Goal: Information Seeking & Learning: Learn about a topic

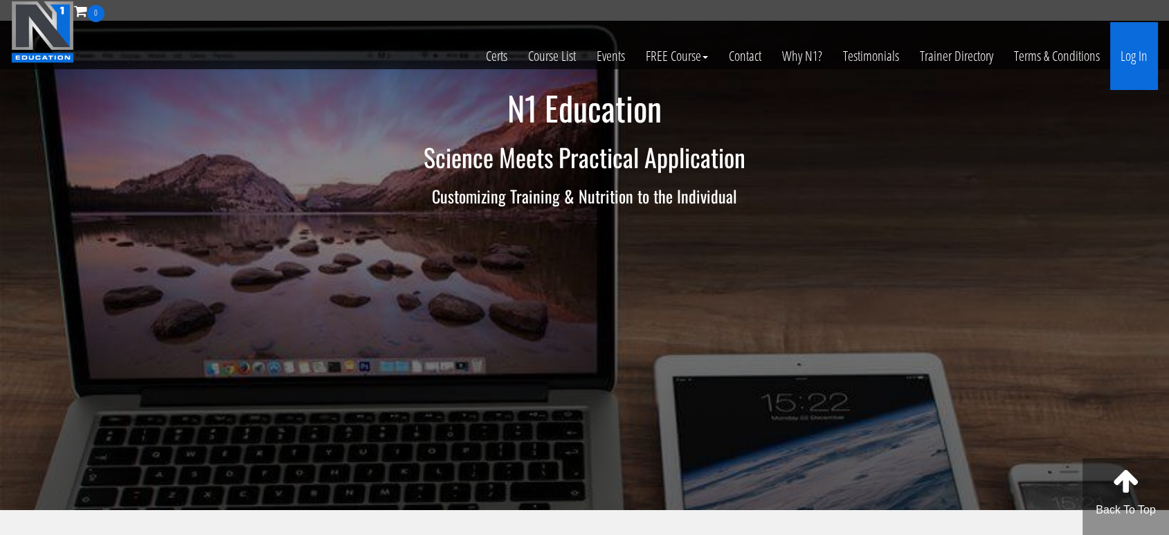
click at [1146, 52] on link "Log In" at bounding box center [1134, 56] width 48 height 68
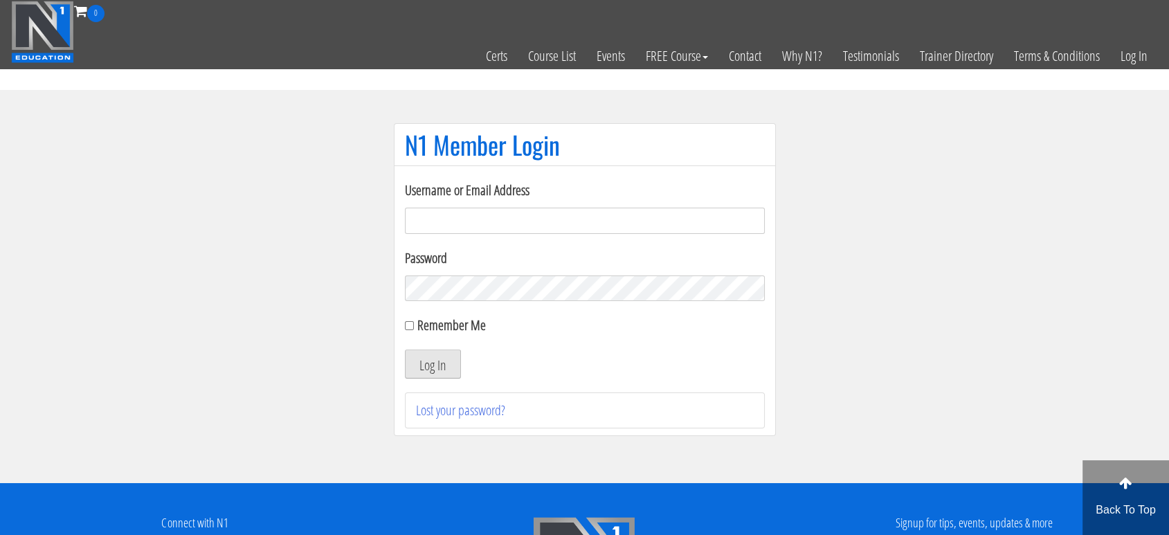
type input "[EMAIL_ADDRESS][DOMAIN_NAME]"
click at [453, 358] on button "Log In" at bounding box center [433, 364] width 56 height 29
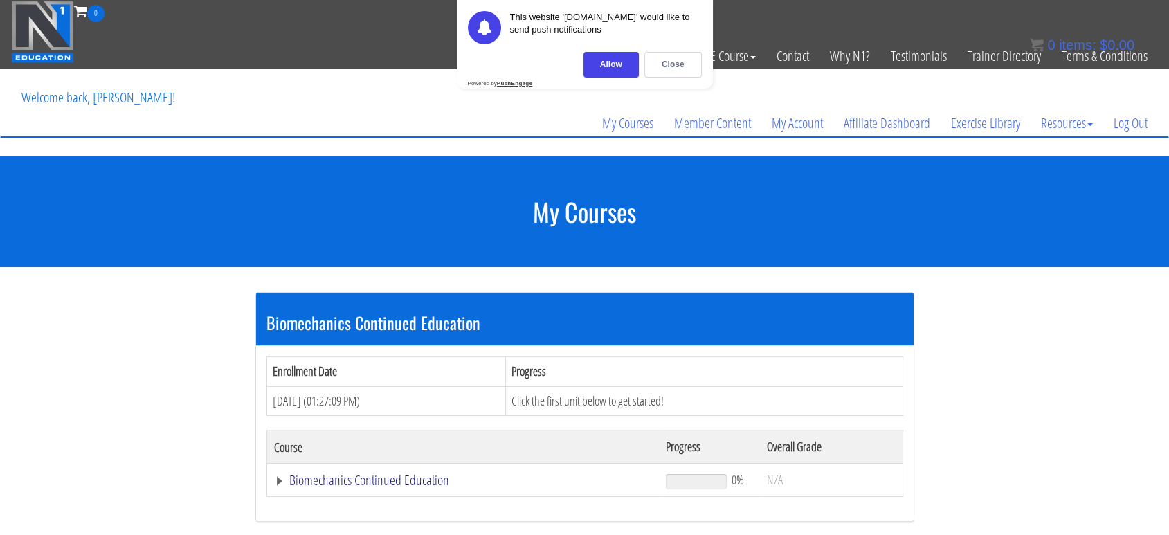
click at [369, 481] on link "Biomechanics Continued Education" at bounding box center [463, 480] width 379 height 14
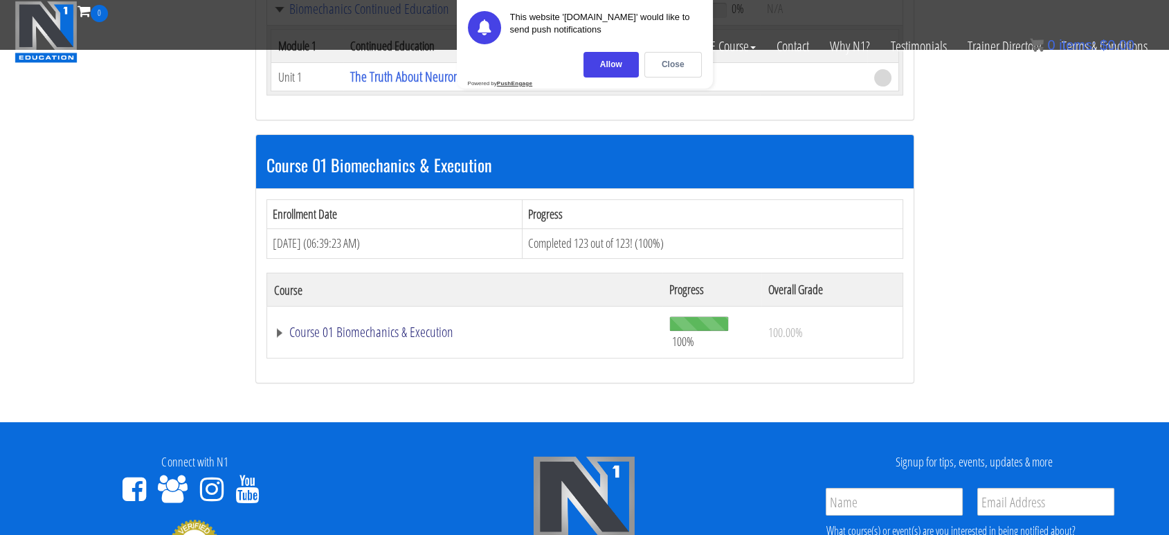
click at [436, 325] on link "Course 01 Biomechanics & Execution" at bounding box center [465, 332] width 382 height 14
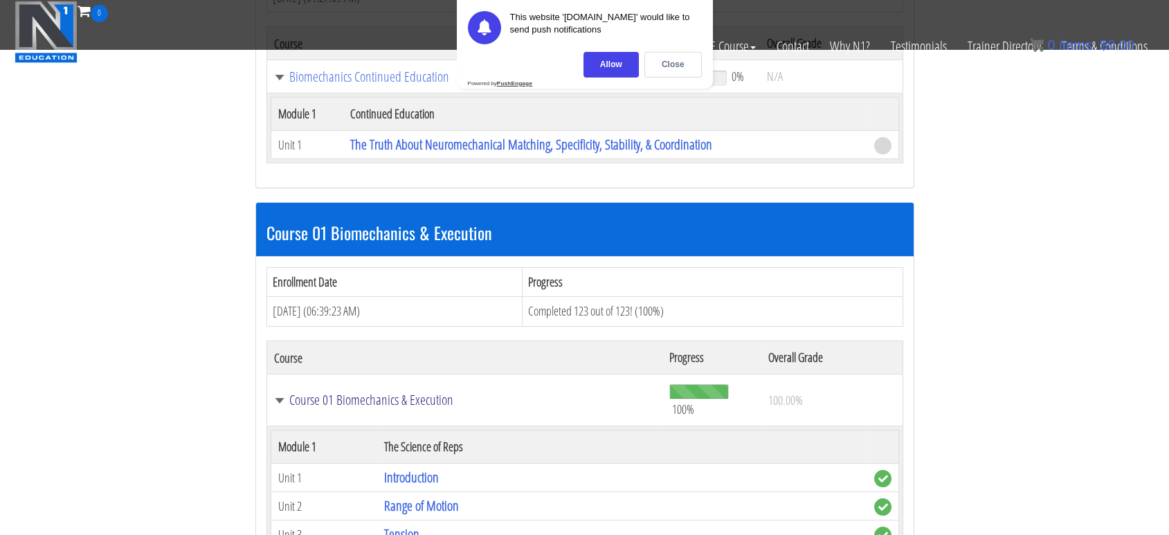
scroll to position [307, 0]
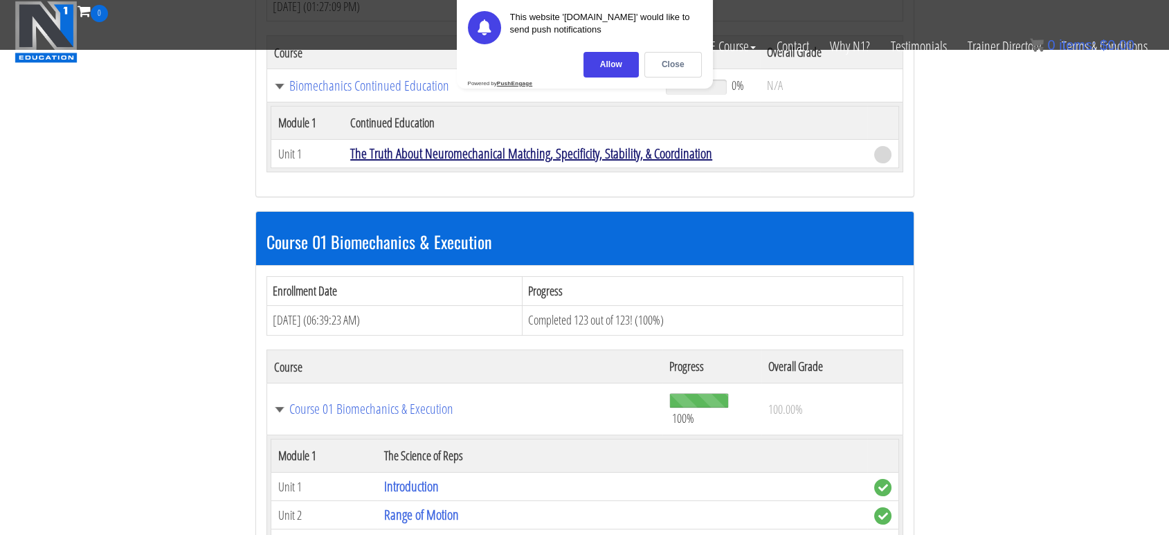
click at [580, 155] on link "The Truth About Neuromechanical Matching, Specificity, Stability, & Coordination" at bounding box center [531, 153] width 362 height 19
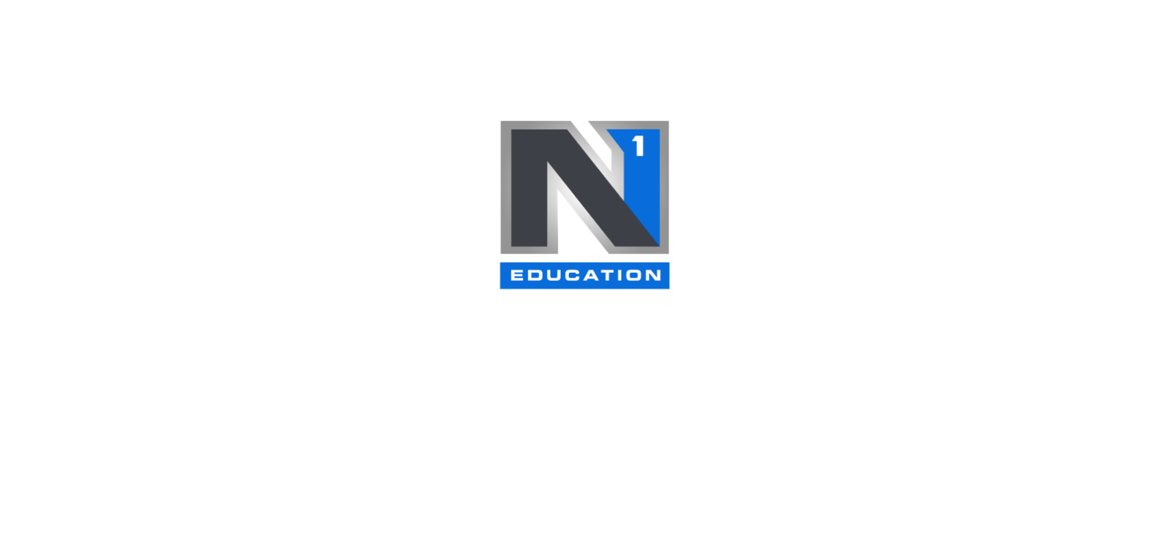
scroll to position [307, 0]
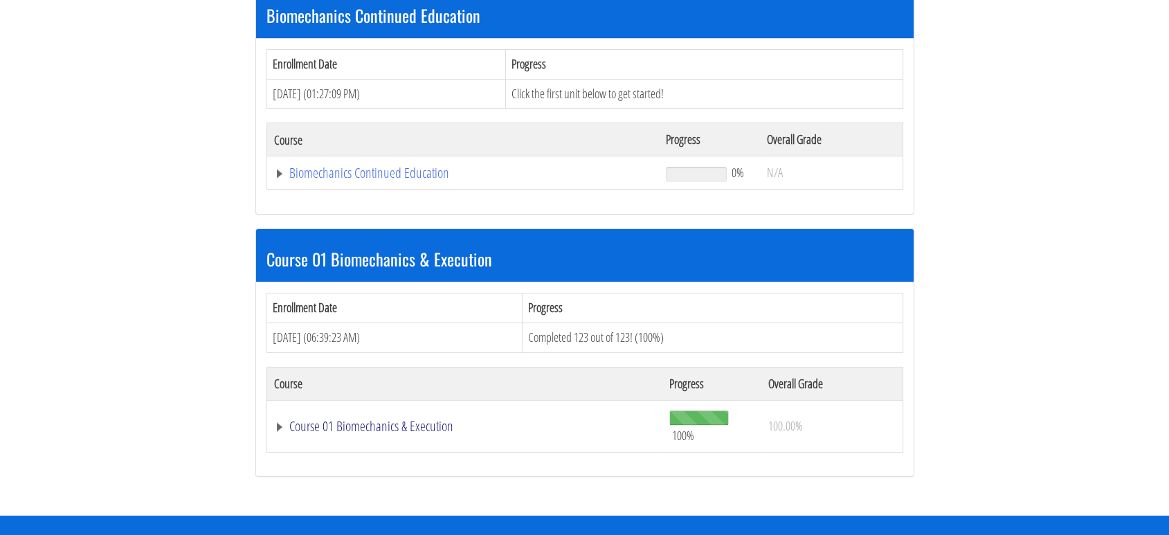
click at [306, 419] on link "Course 01 Biomechanics & Execution" at bounding box center [465, 426] width 382 height 14
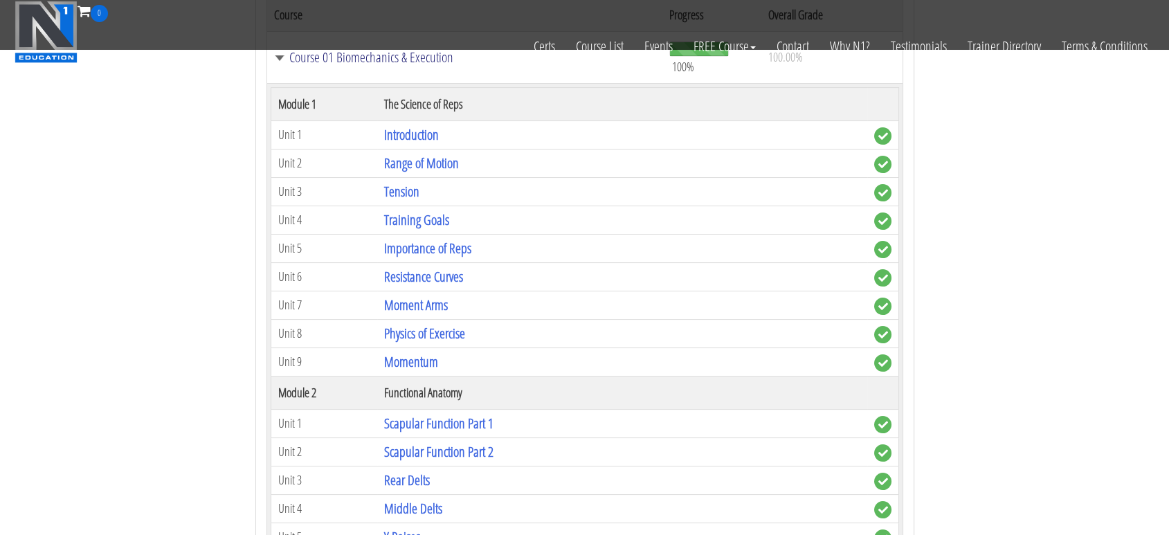
scroll to position [615, 0]
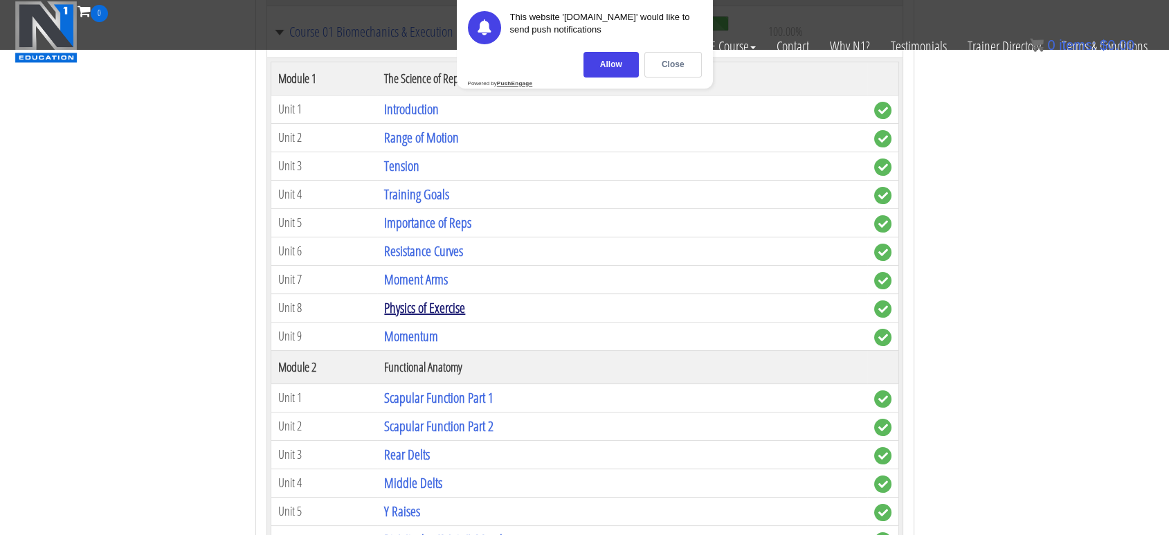
click at [444, 307] on link "Physics of Exercise" at bounding box center [424, 307] width 81 height 19
